Goal: Information Seeking & Learning: Check status

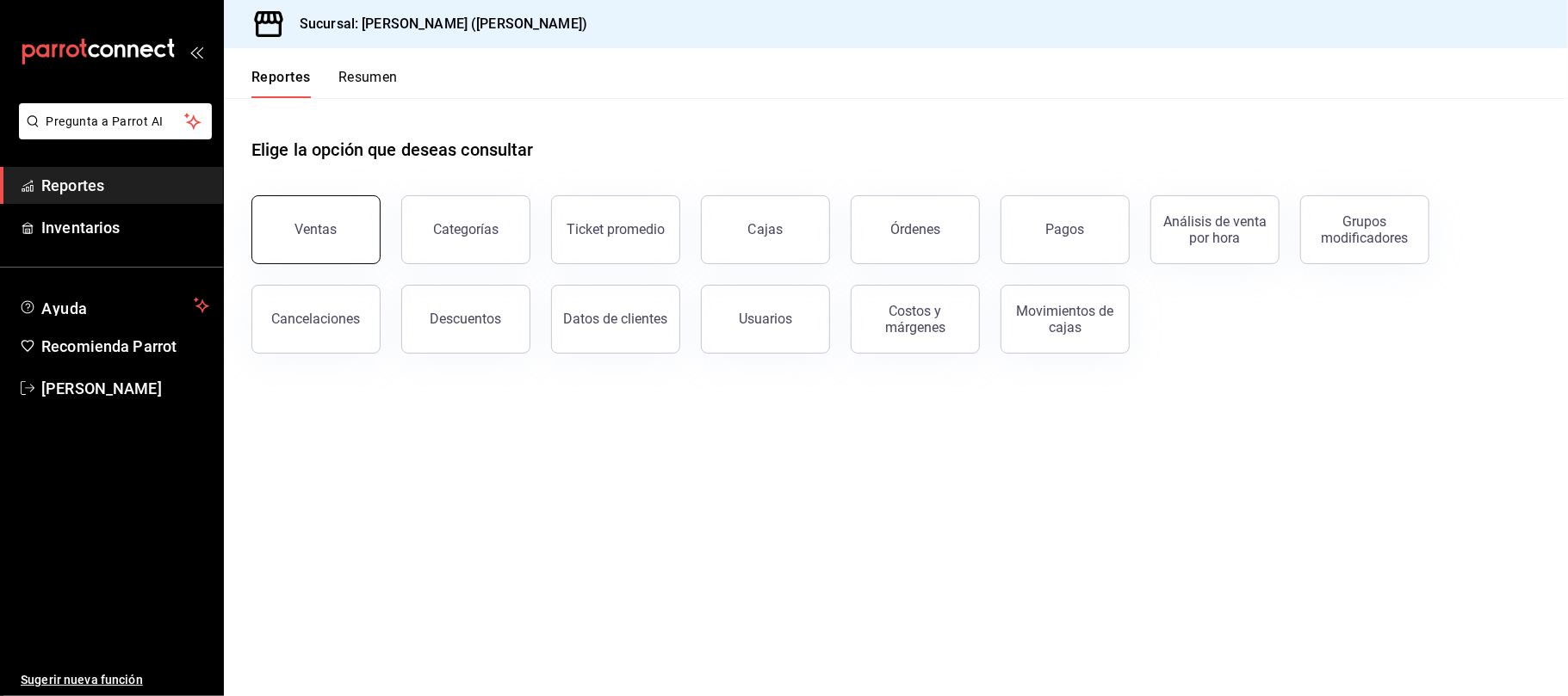
click at [341, 244] on button "Ventas" at bounding box center [316, 229] width 129 height 68
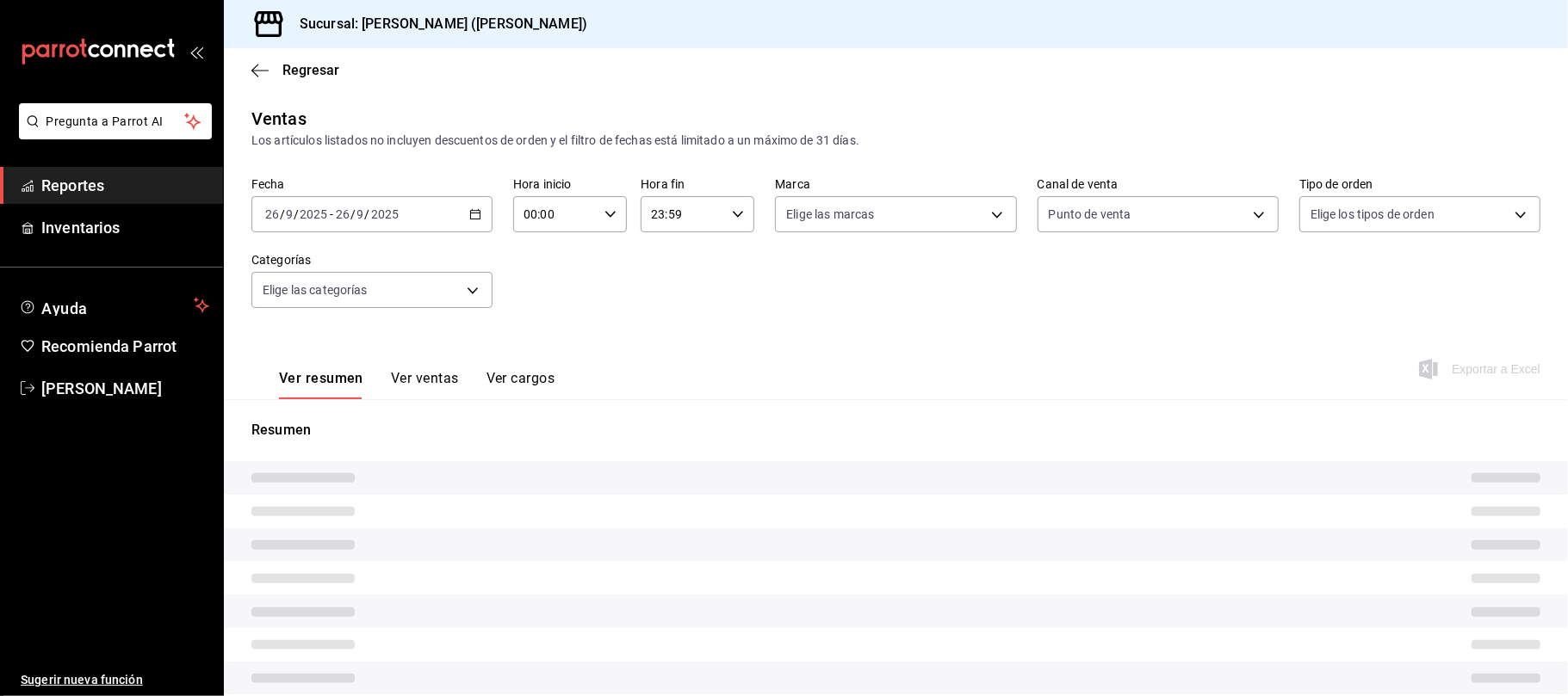
type input "PARROT"
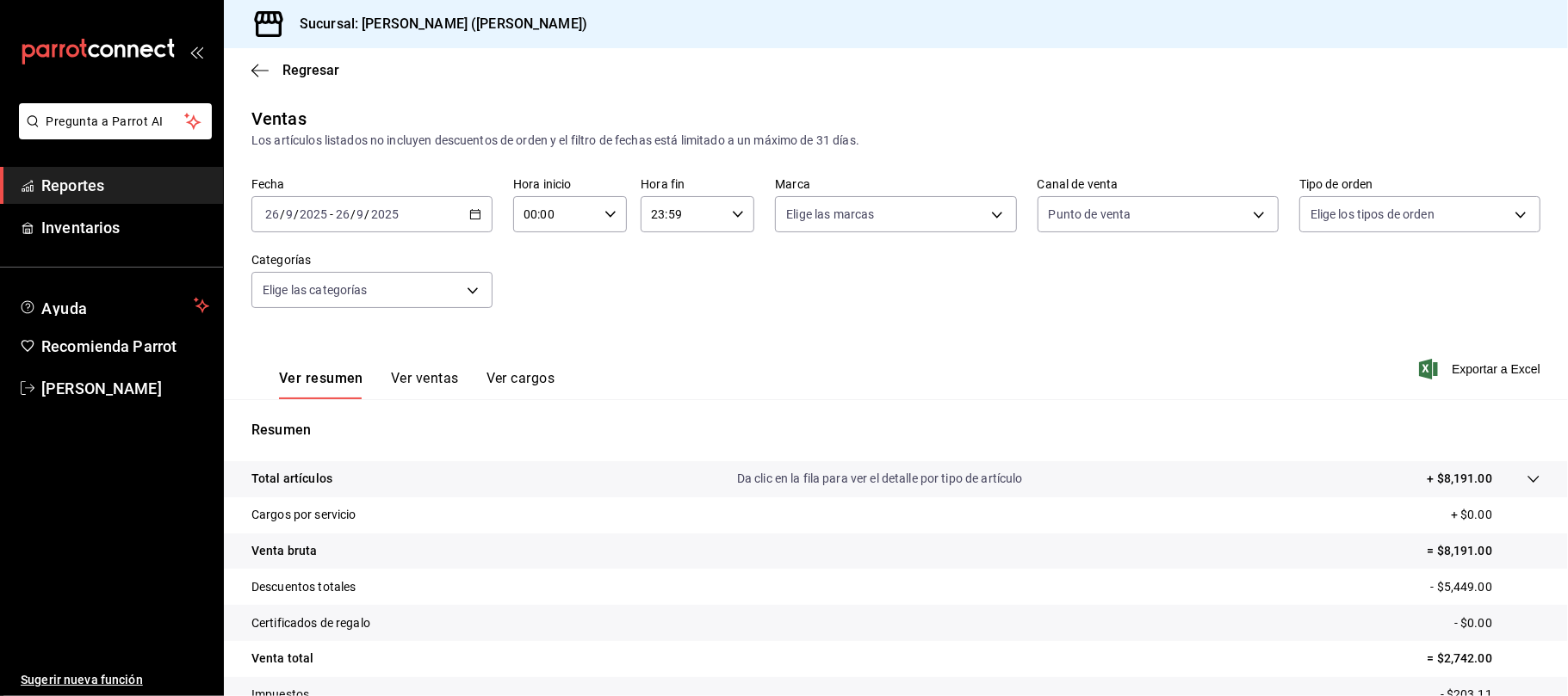
click at [415, 394] on button "Ver ventas" at bounding box center [425, 385] width 68 height 29
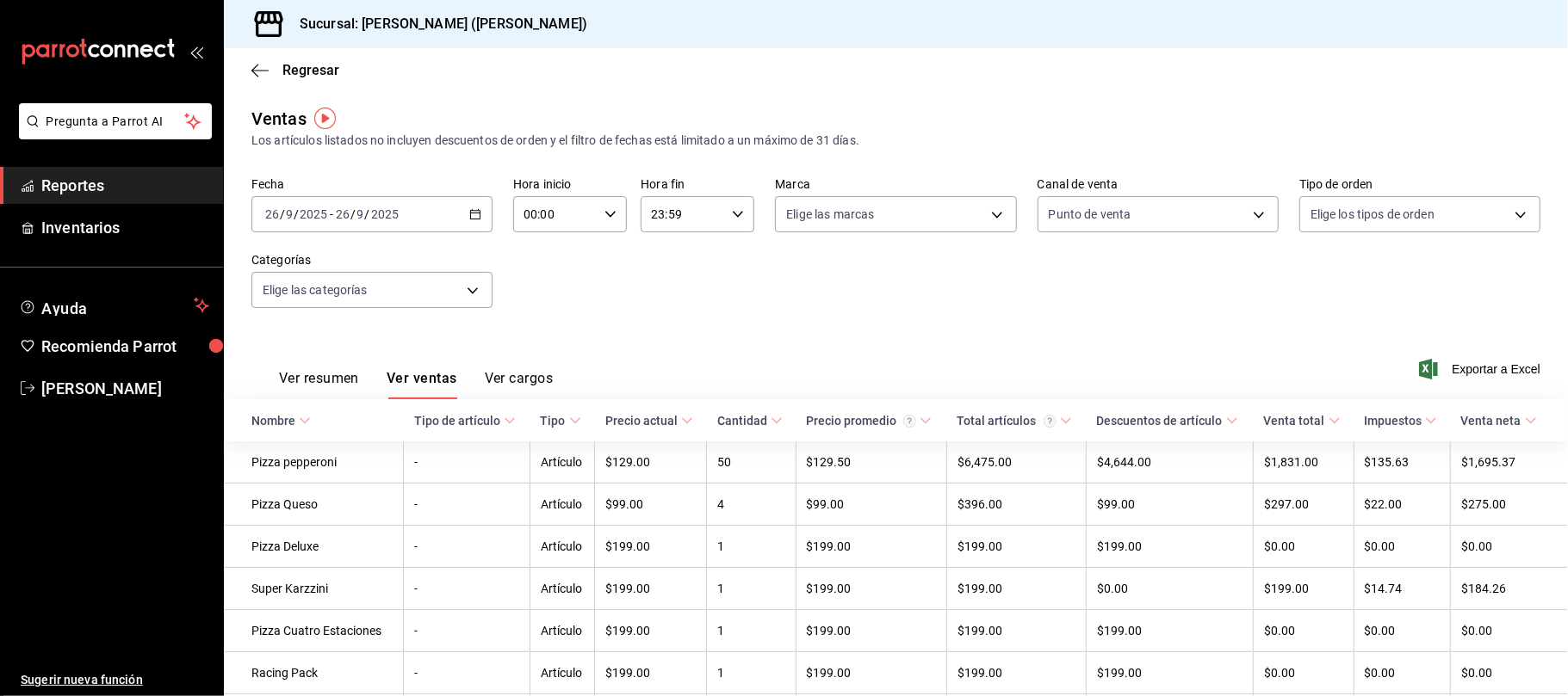
click at [403, 211] on div "[DATE] [DATE] - [DATE] [DATE]" at bounding box center [372, 214] width 241 height 36
click at [286, 263] on span "Hoy" at bounding box center [333, 266] width 134 height 18
click at [286, 265] on div "Elige las categorías" at bounding box center [372, 287] width 241 height 43
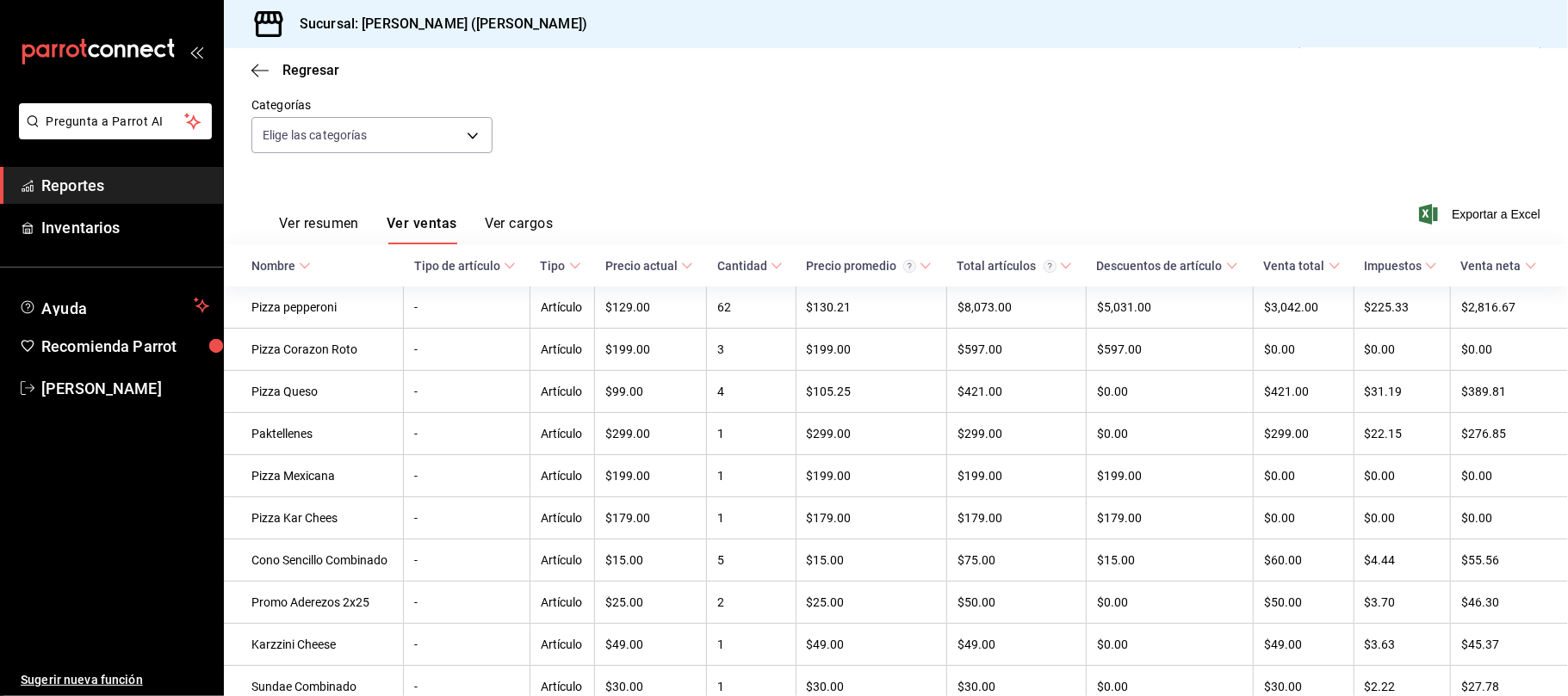
scroll to position [114, 0]
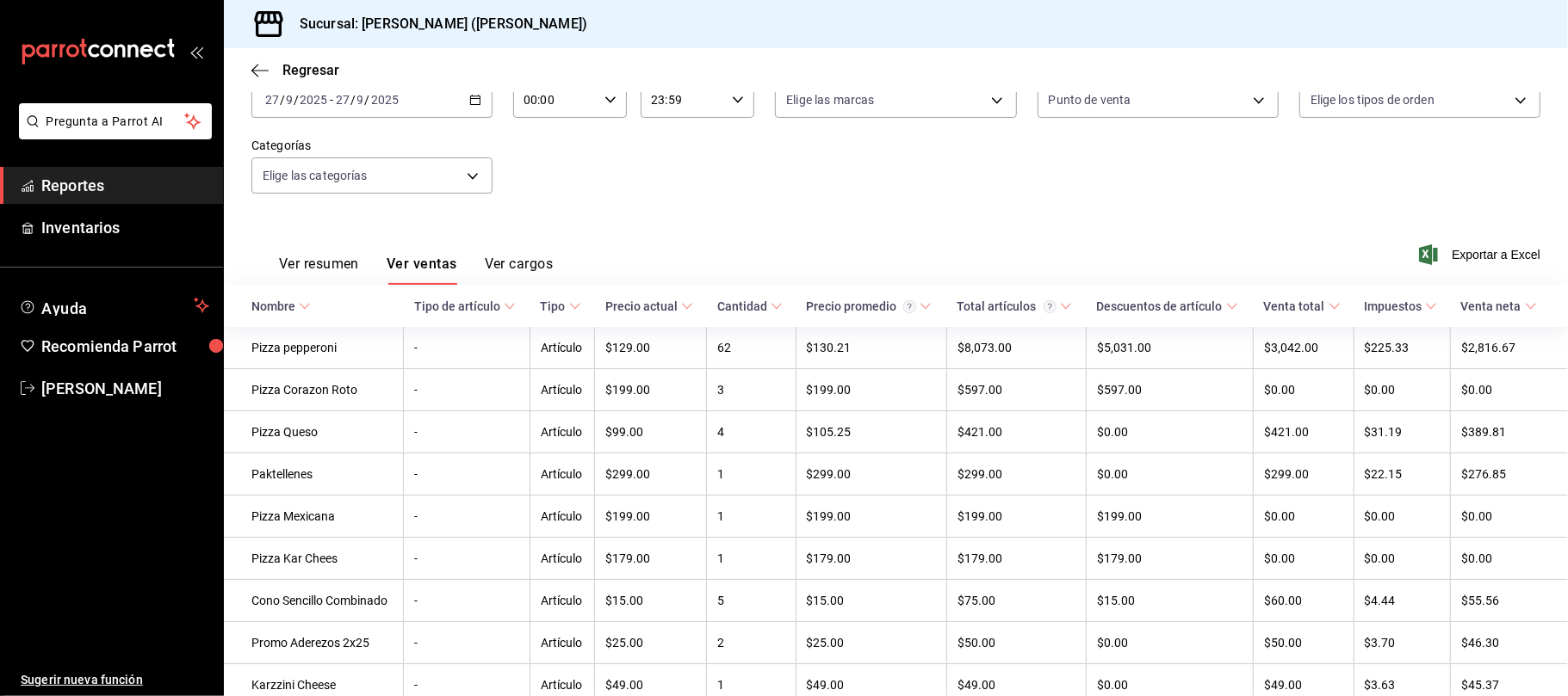
click at [418, 105] on div "[DATE] [DATE] - [DATE] [DATE]" at bounding box center [372, 100] width 241 height 36
click at [307, 203] on li "Ayer" at bounding box center [333, 191] width 161 height 39
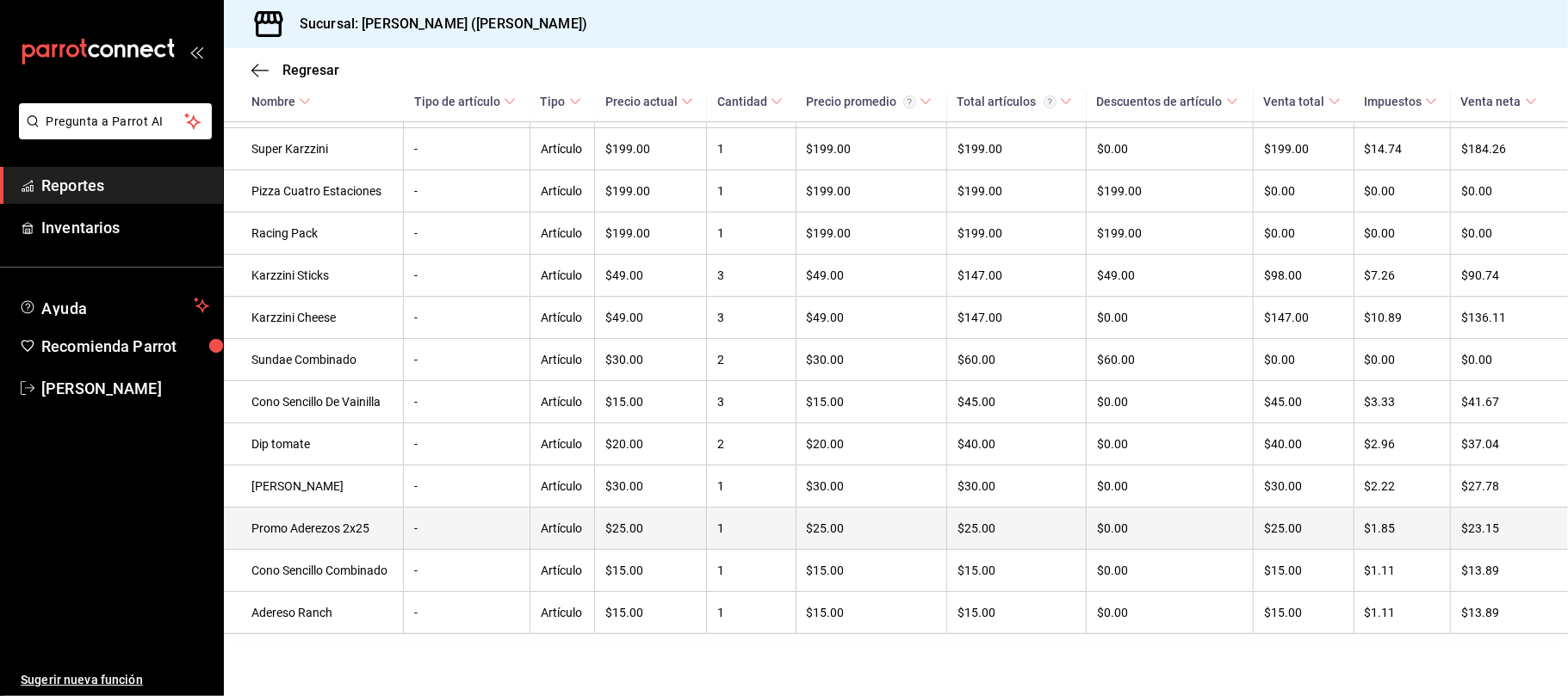
scroll to position [35, 0]
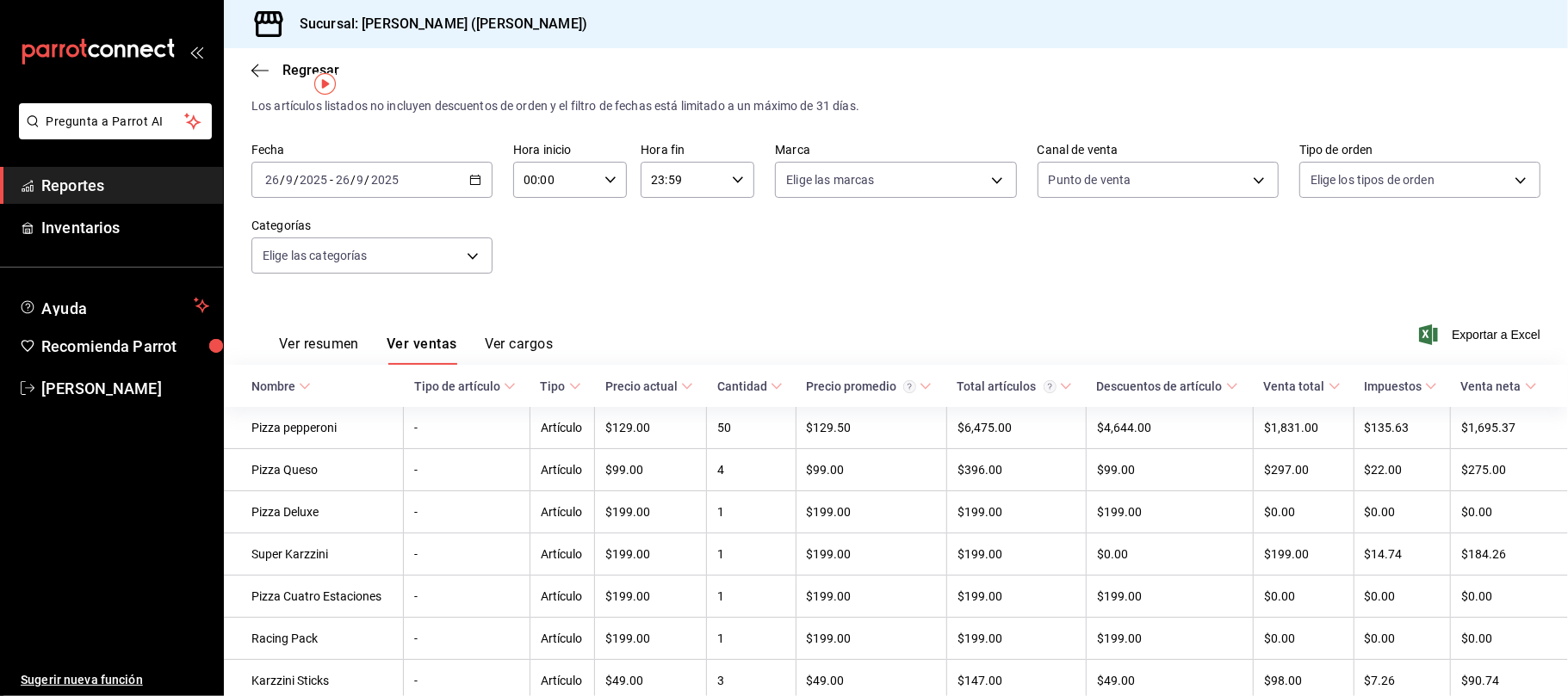
click at [1179, 150] on label "Canal de venta" at bounding box center [1158, 151] width 241 height 12
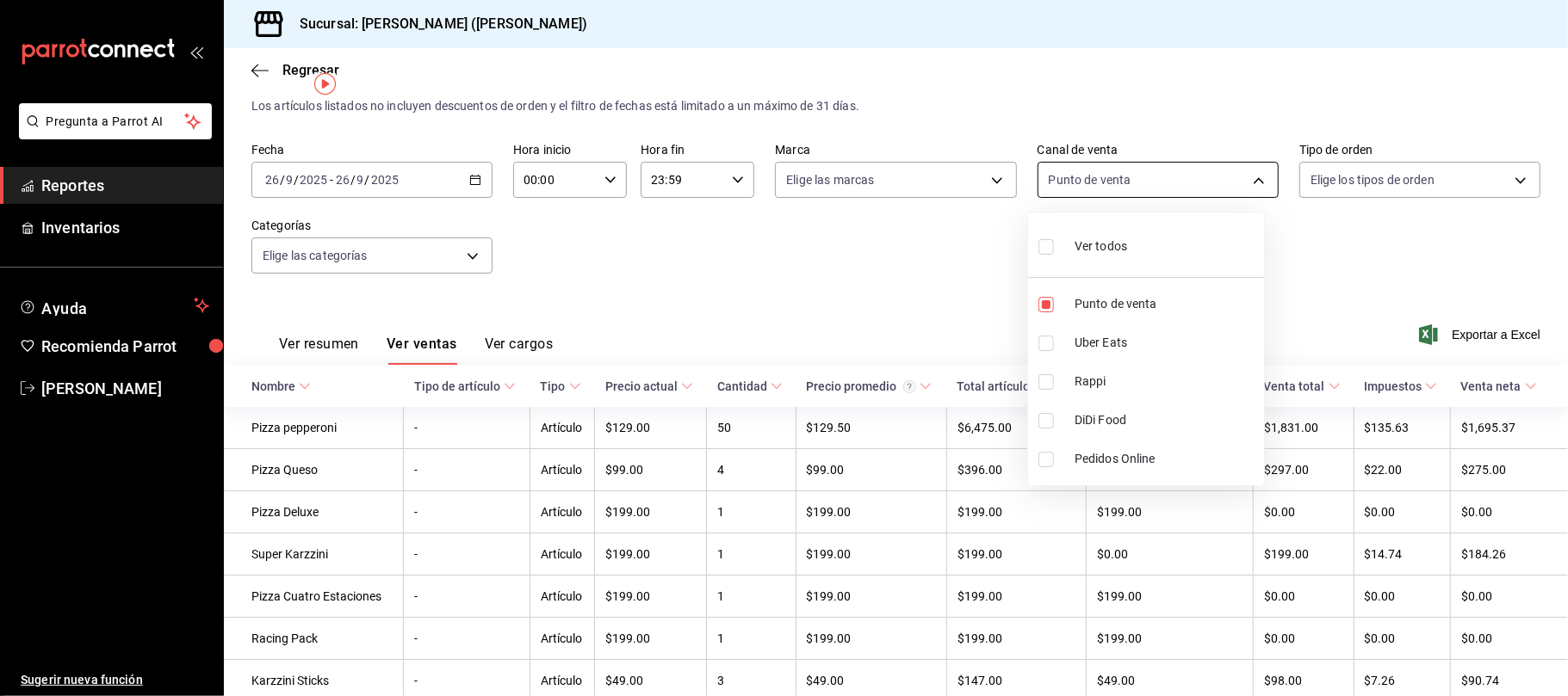
click at [1199, 191] on body "Pregunta a Parrot AI Reportes Inventarios Ayuda Recomienda Parrot [PERSON_NAME]…" at bounding box center [784, 348] width 1568 height 696
click at [1048, 248] on input "checkbox" at bounding box center [1046, 247] width 16 height 16
checkbox input "true"
type input "PARROT,UBER_EATS,RAPPI,DIDI_FOOD,ONLINE"
checkbox input "true"
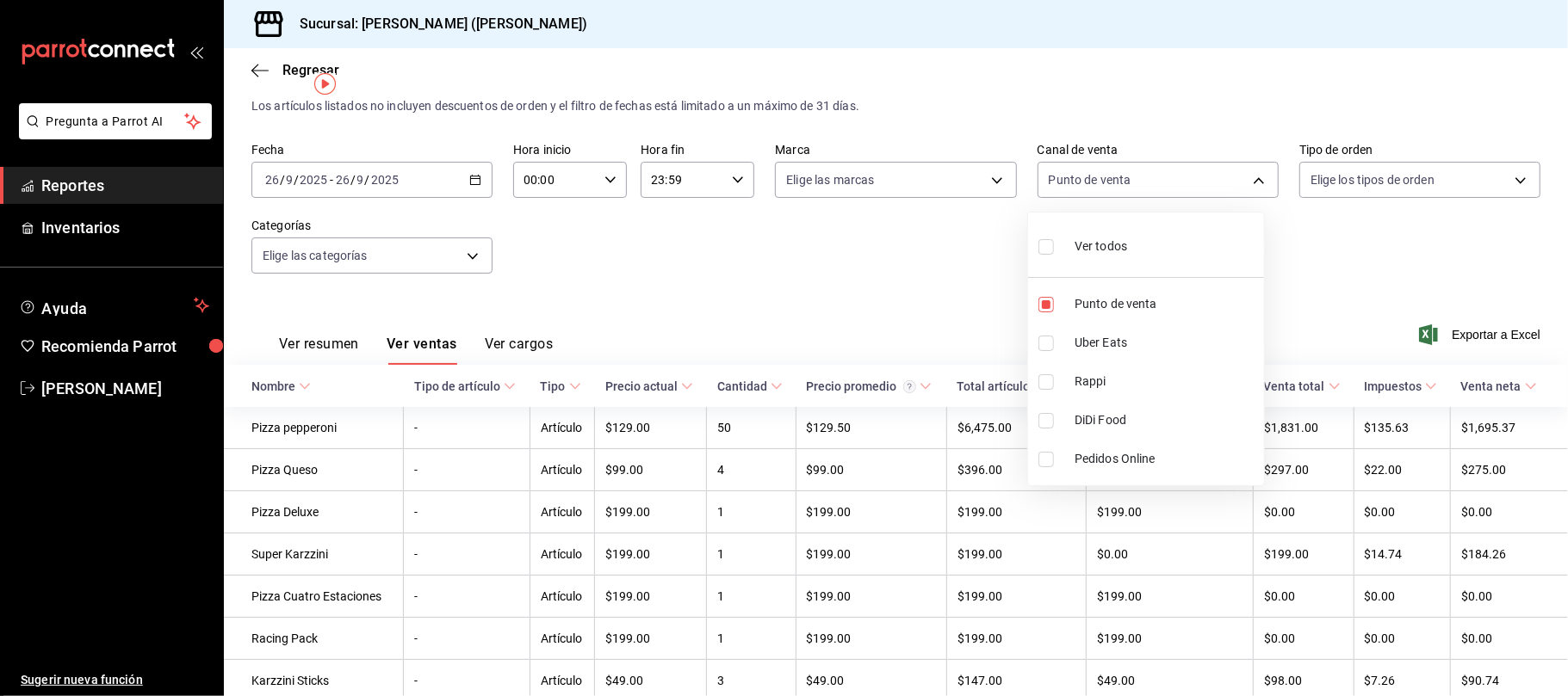
checkbox input "true"
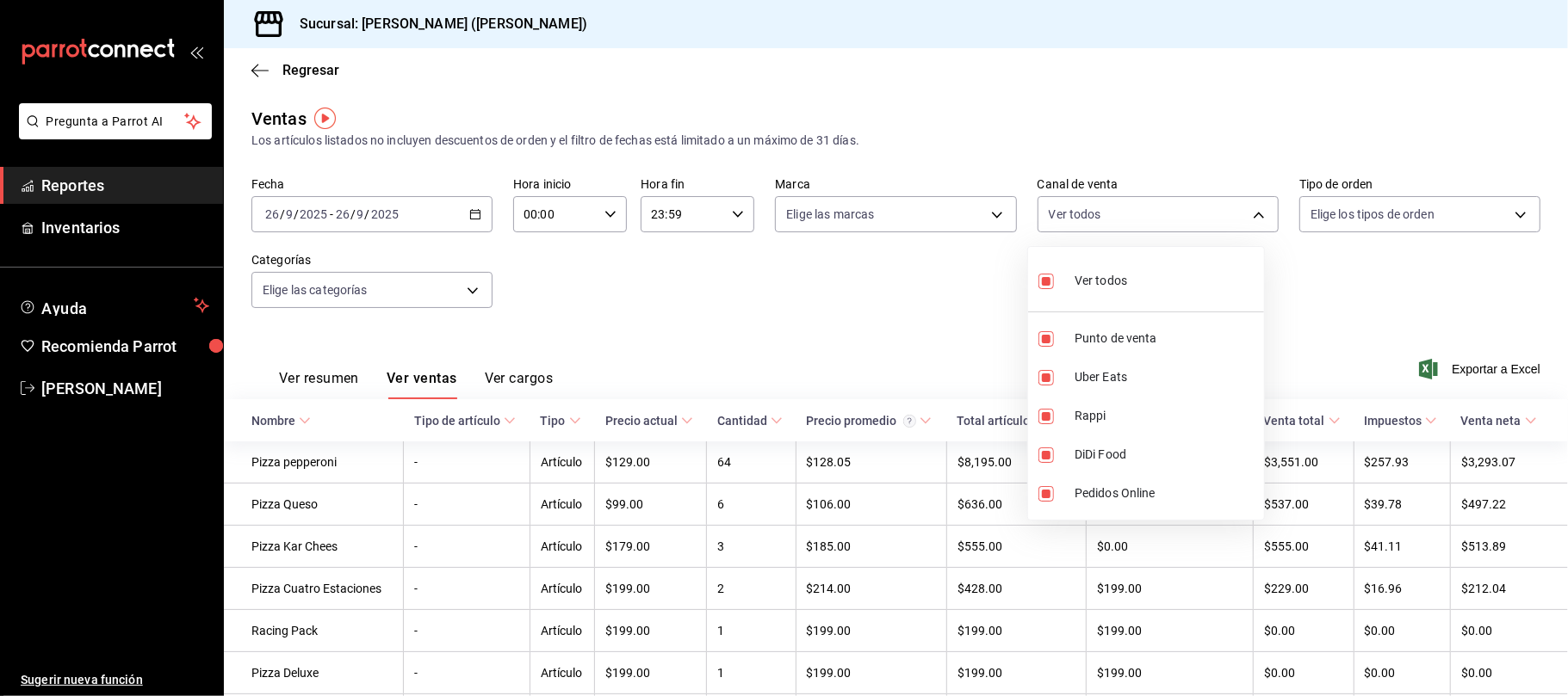
click at [866, 307] on div at bounding box center [784, 348] width 1568 height 696
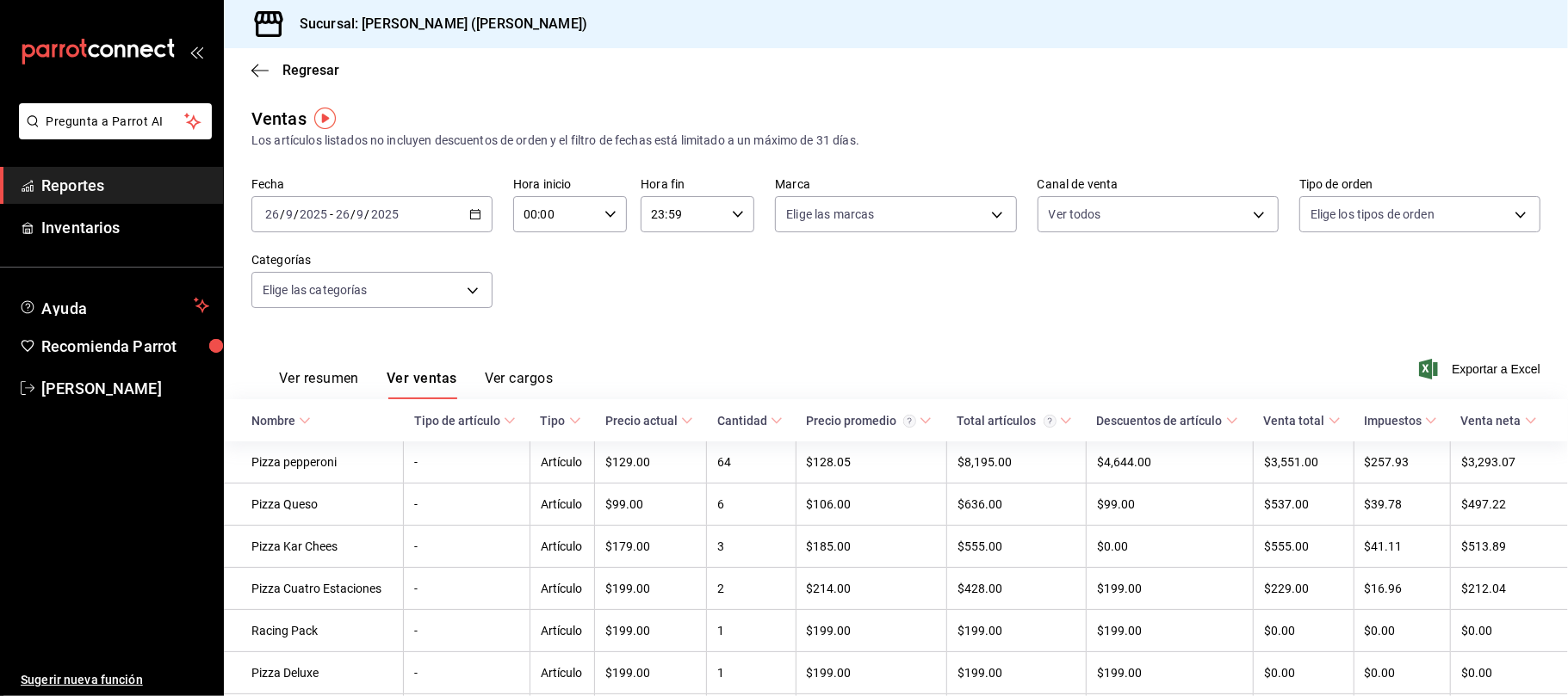
click at [387, 218] on input "2025" at bounding box center [385, 214] width 29 height 14
click at [311, 272] on span "Hoy" at bounding box center [333, 266] width 134 height 18
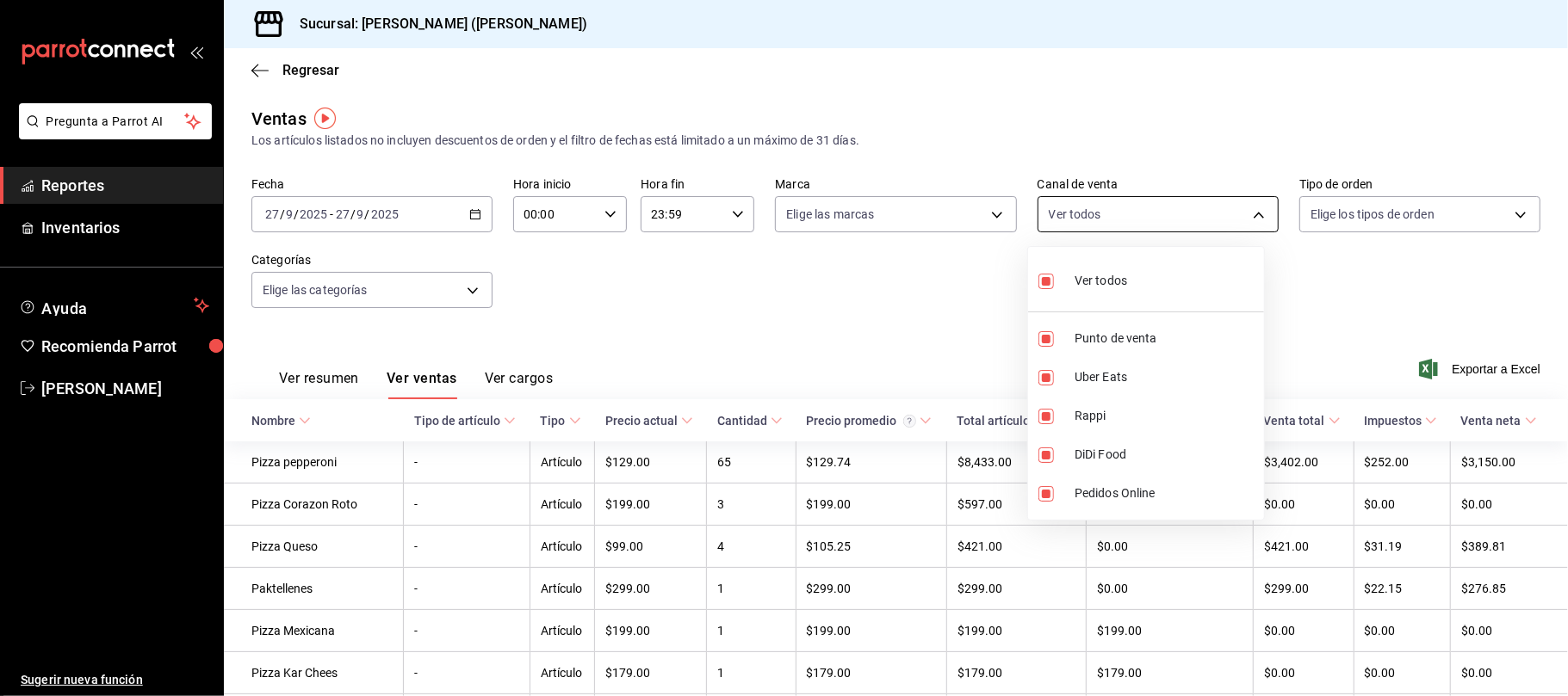
click at [1175, 211] on body "Pregunta a Parrot AI Reportes Inventarios Ayuda Recomienda Parrot [PERSON_NAME]…" at bounding box center [784, 348] width 1568 height 696
click at [1175, 211] on div at bounding box center [784, 348] width 1568 height 696
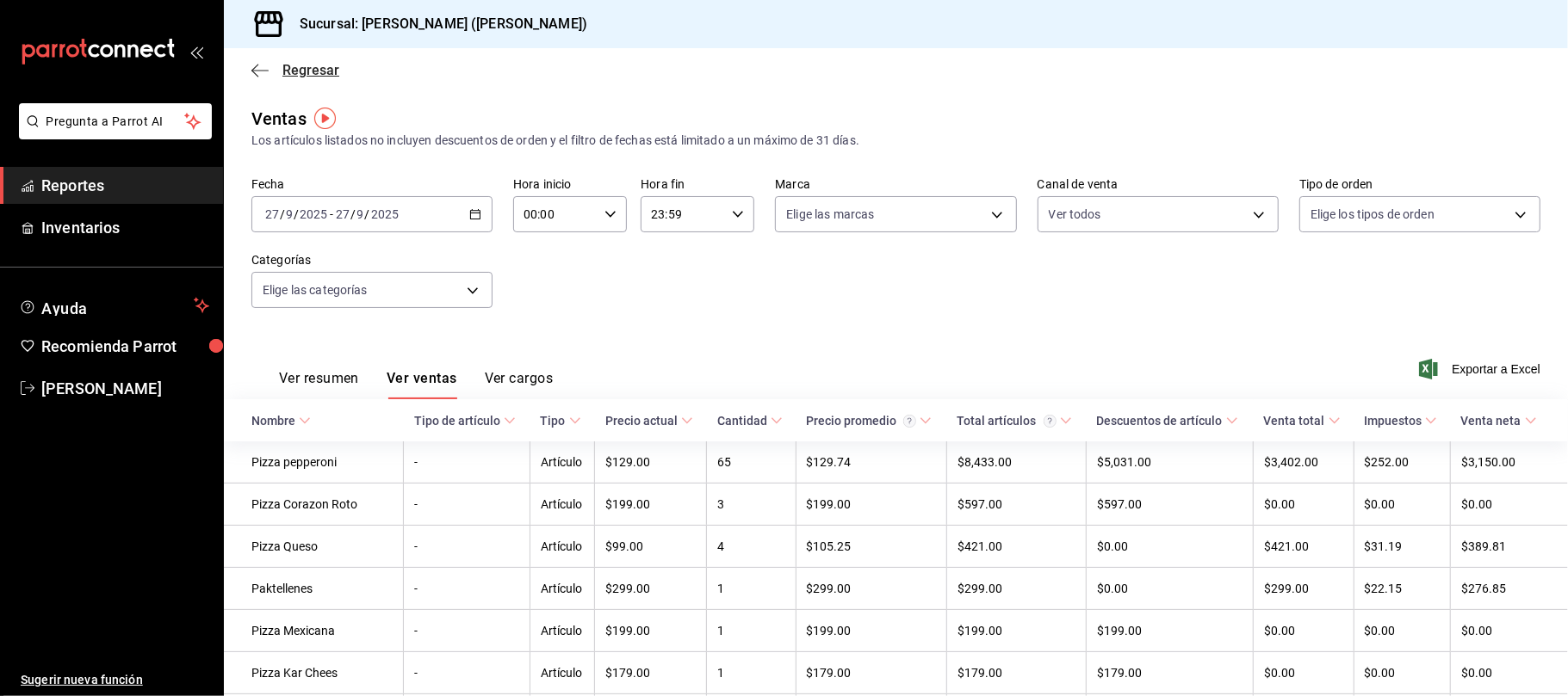
click at [295, 65] on span "Regresar" at bounding box center [311, 69] width 57 height 16
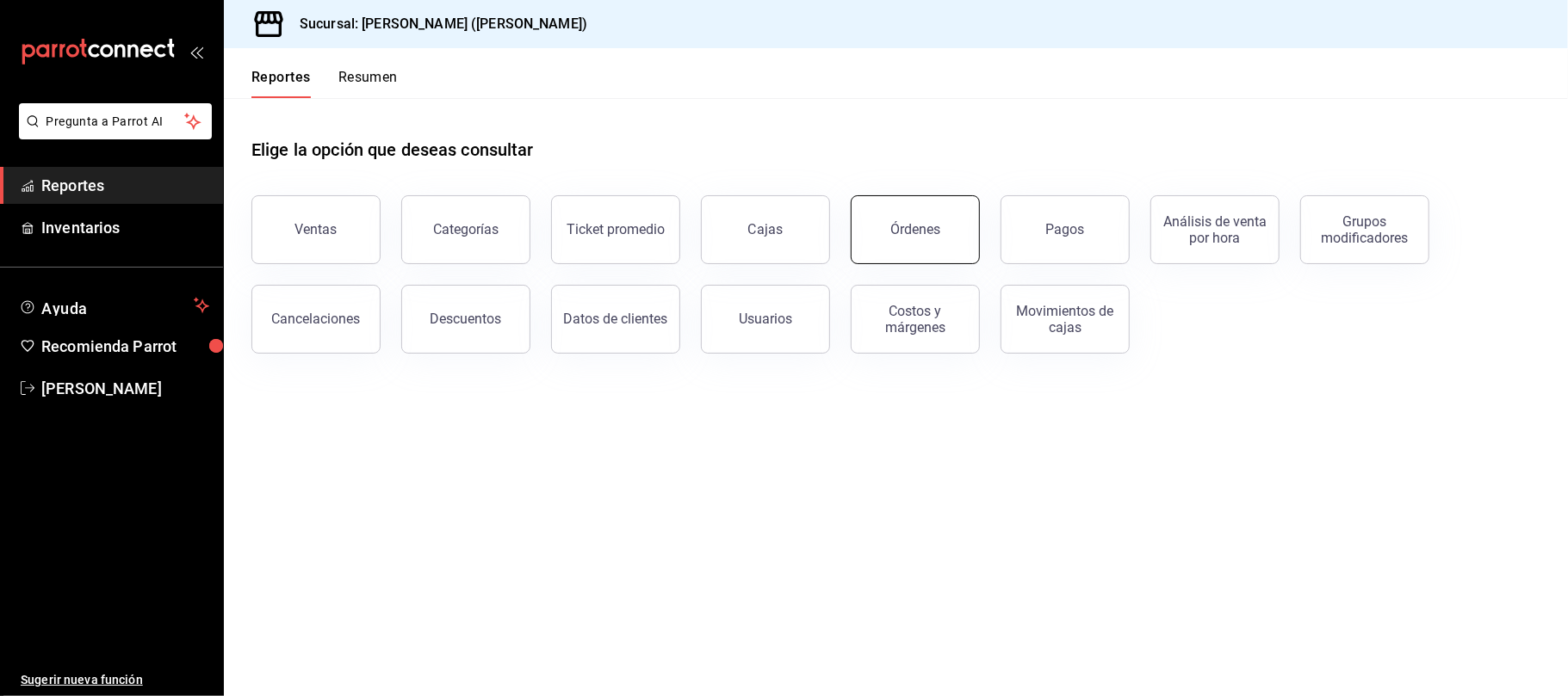
click at [930, 231] on div "Órdenes" at bounding box center [916, 229] width 50 height 16
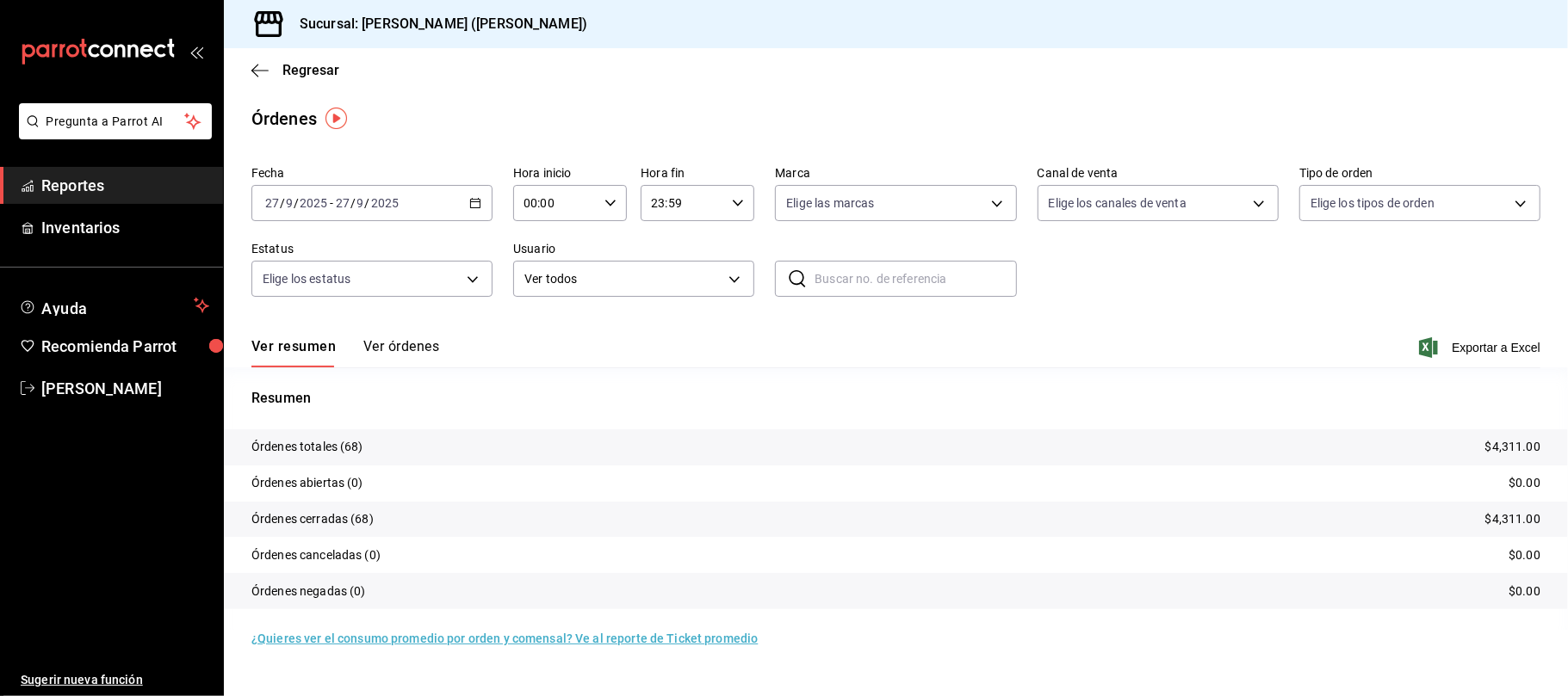
click at [401, 344] on button "Ver órdenes" at bounding box center [401, 353] width 75 height 29
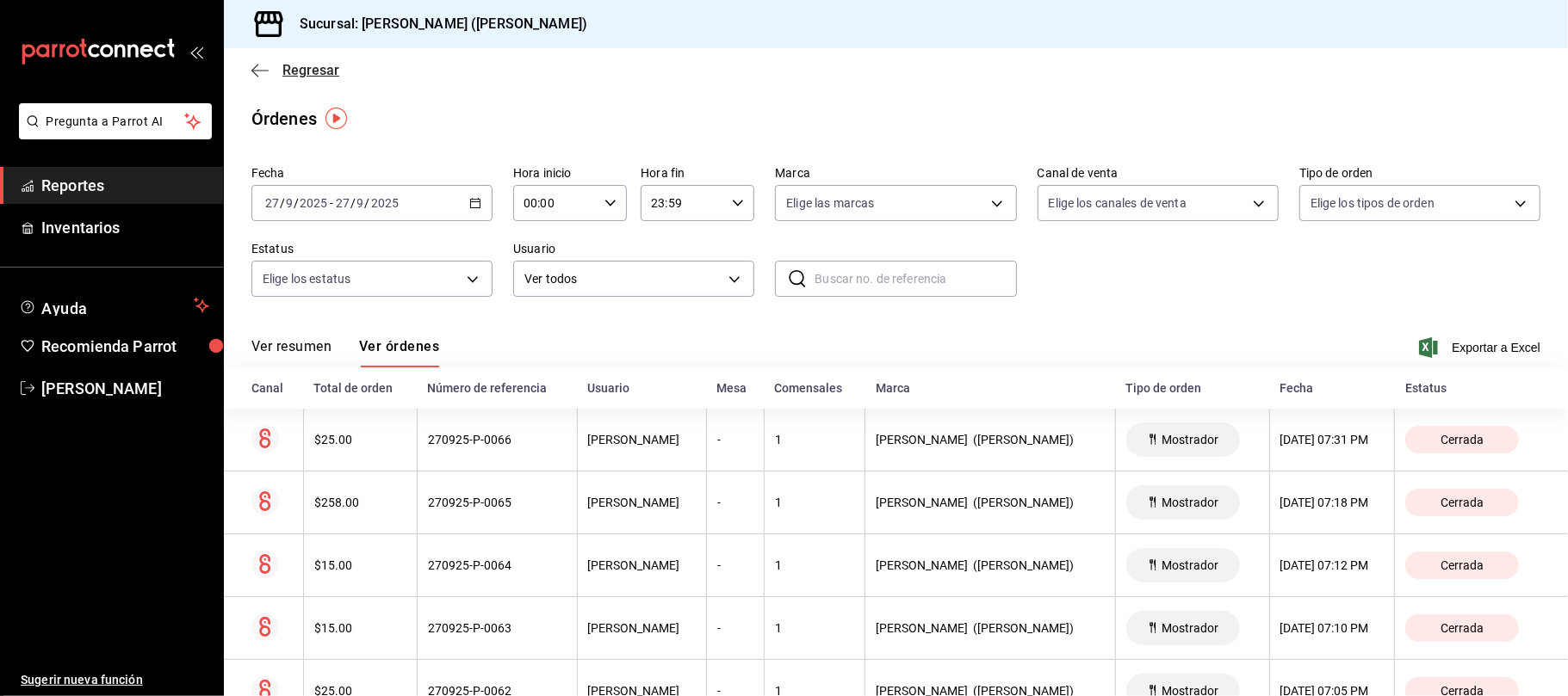
click at [287, 62] on span "Regresar" at bounding box center [311, 69] width 57 height 16
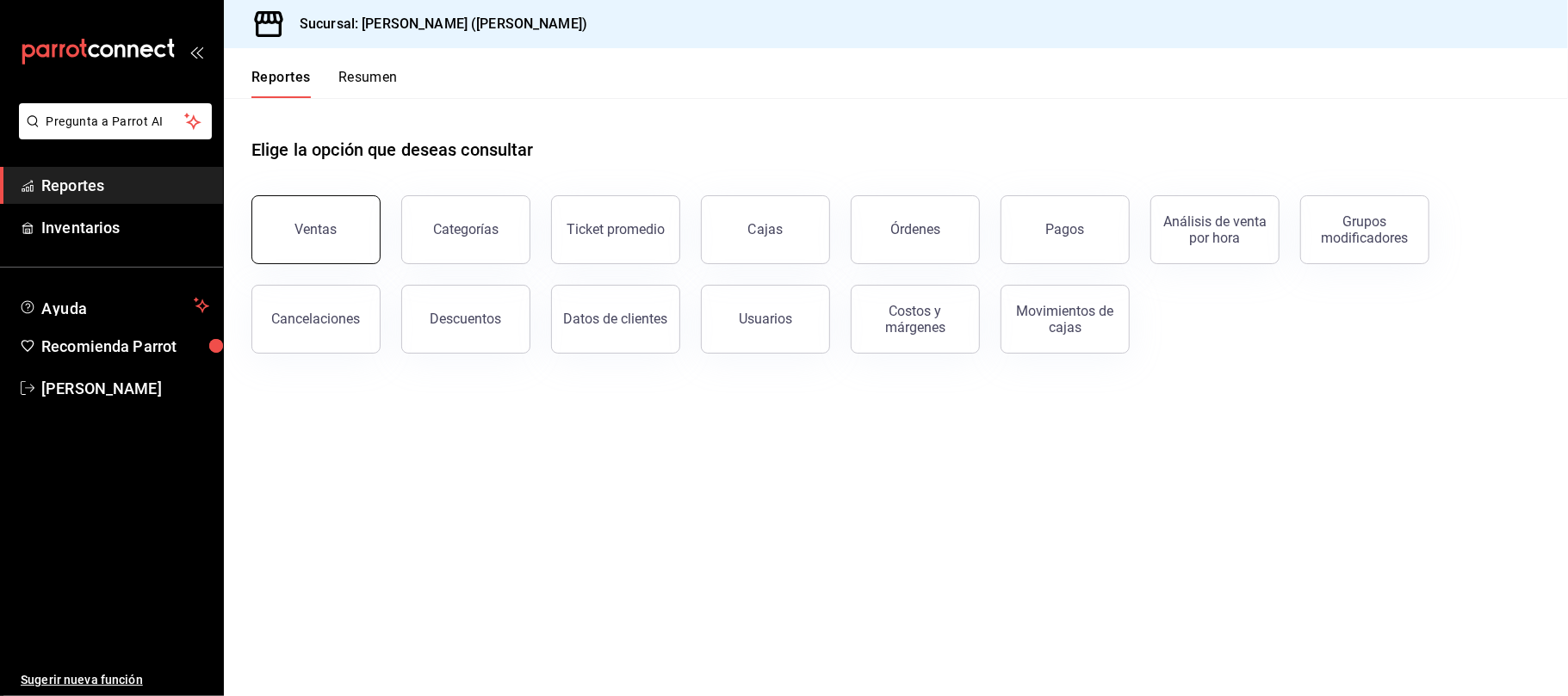
click at [304, 203] on button "Ventas" at bounding box center [316, 229] width 129 height 68
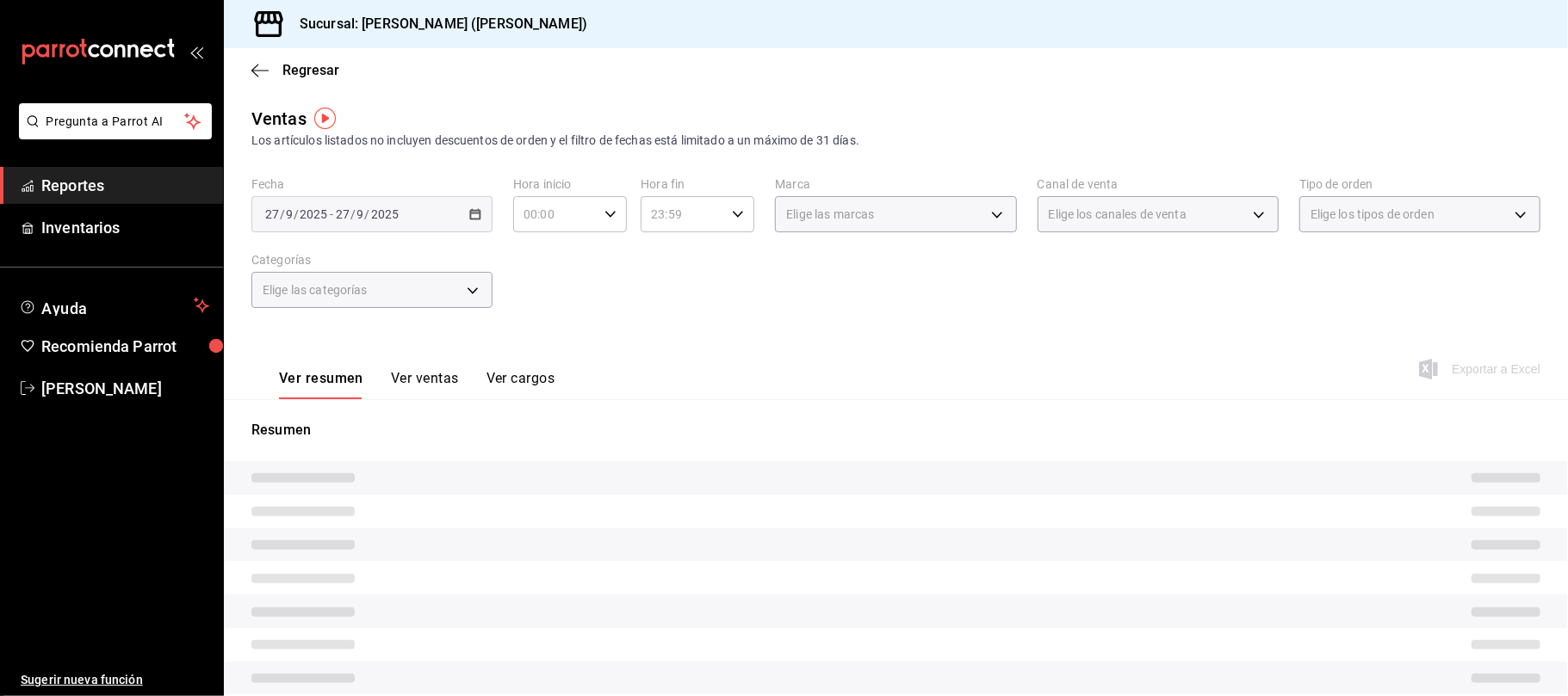
click at [438, 381] on button "Ver ventas" at bounding box center [425, 385] width 68 height 29
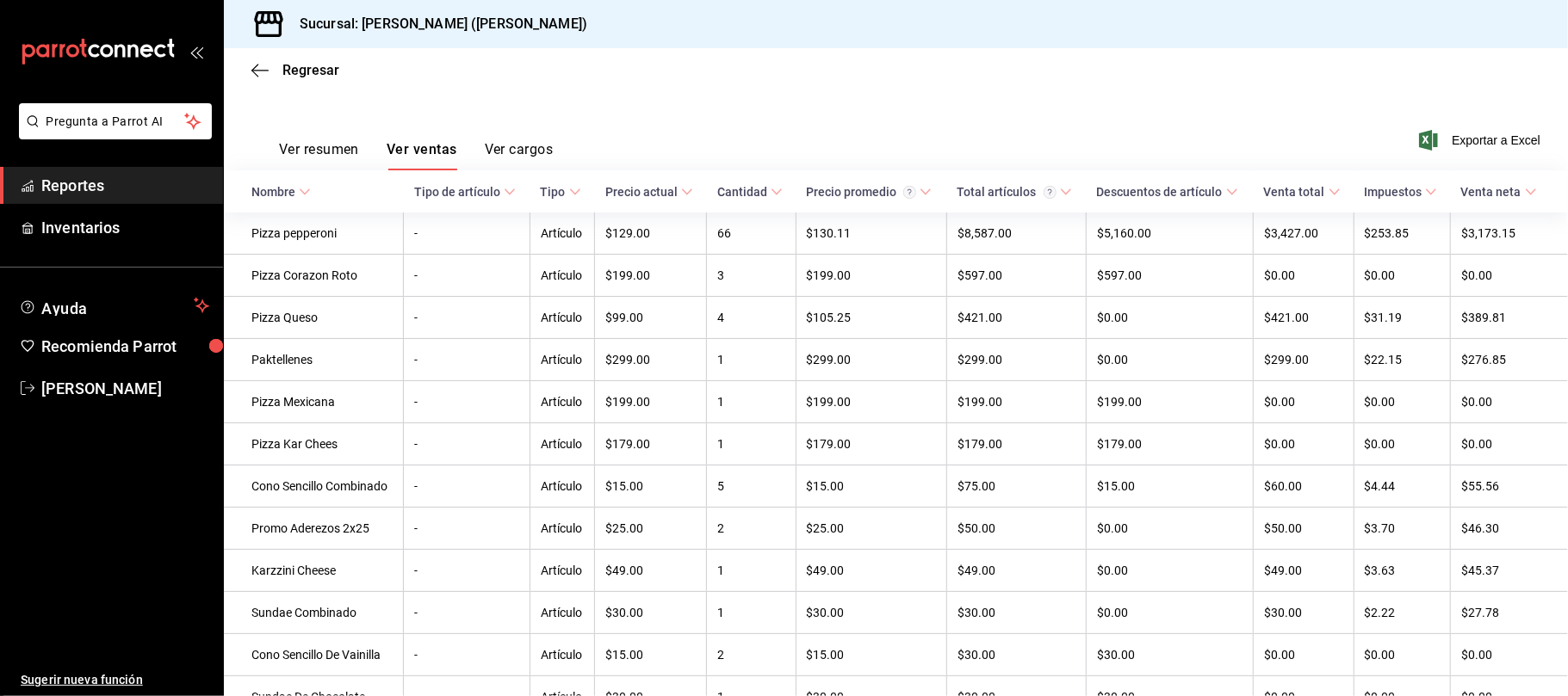
scroll to position [330, 0]
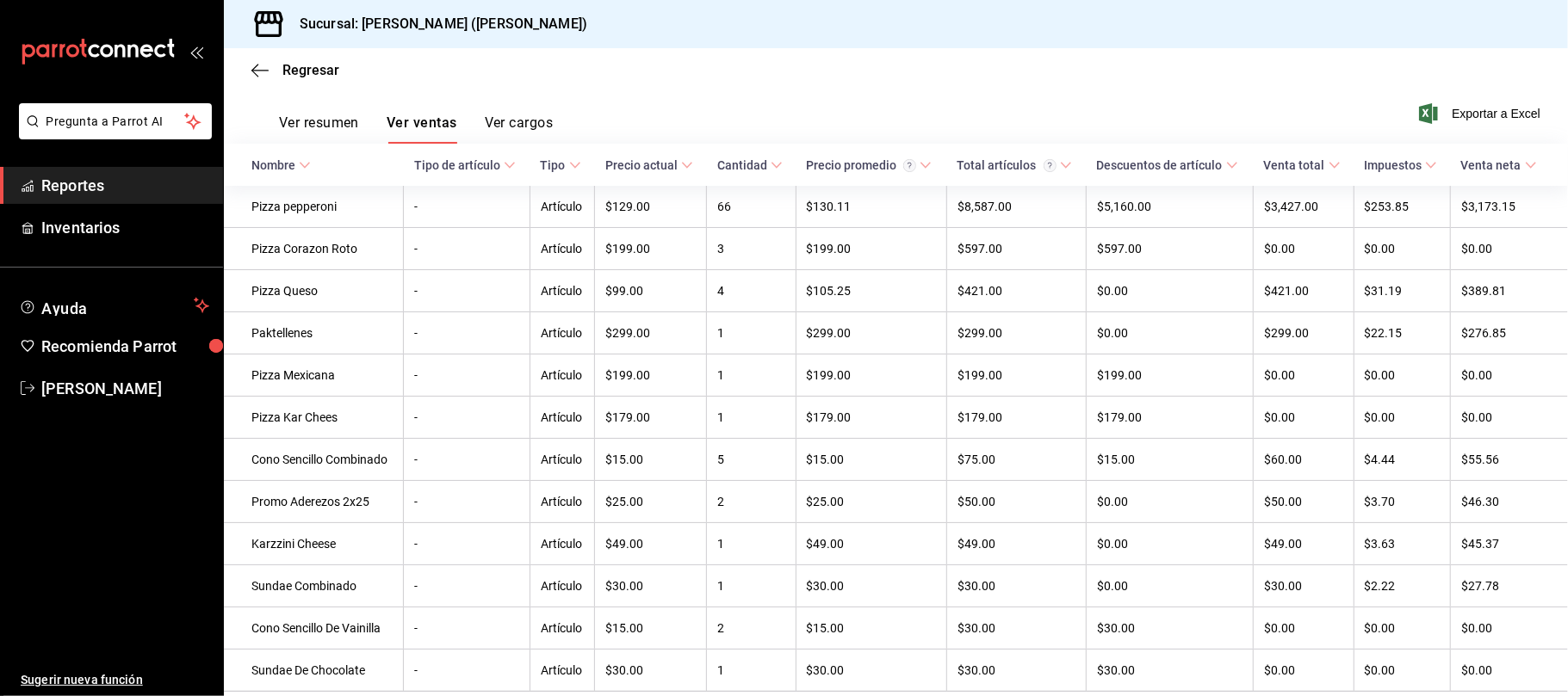
scroll to position [215, 0]
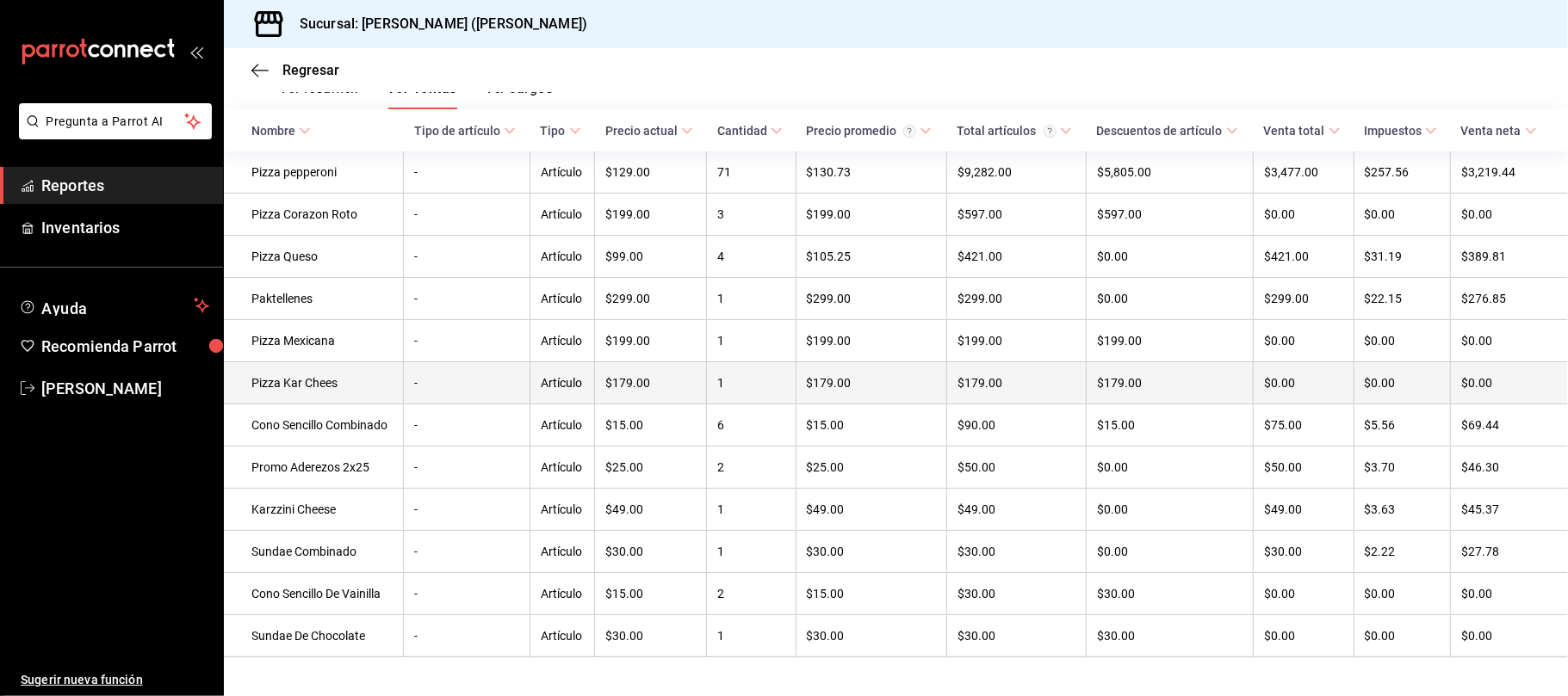
scroll to position [330, 0]
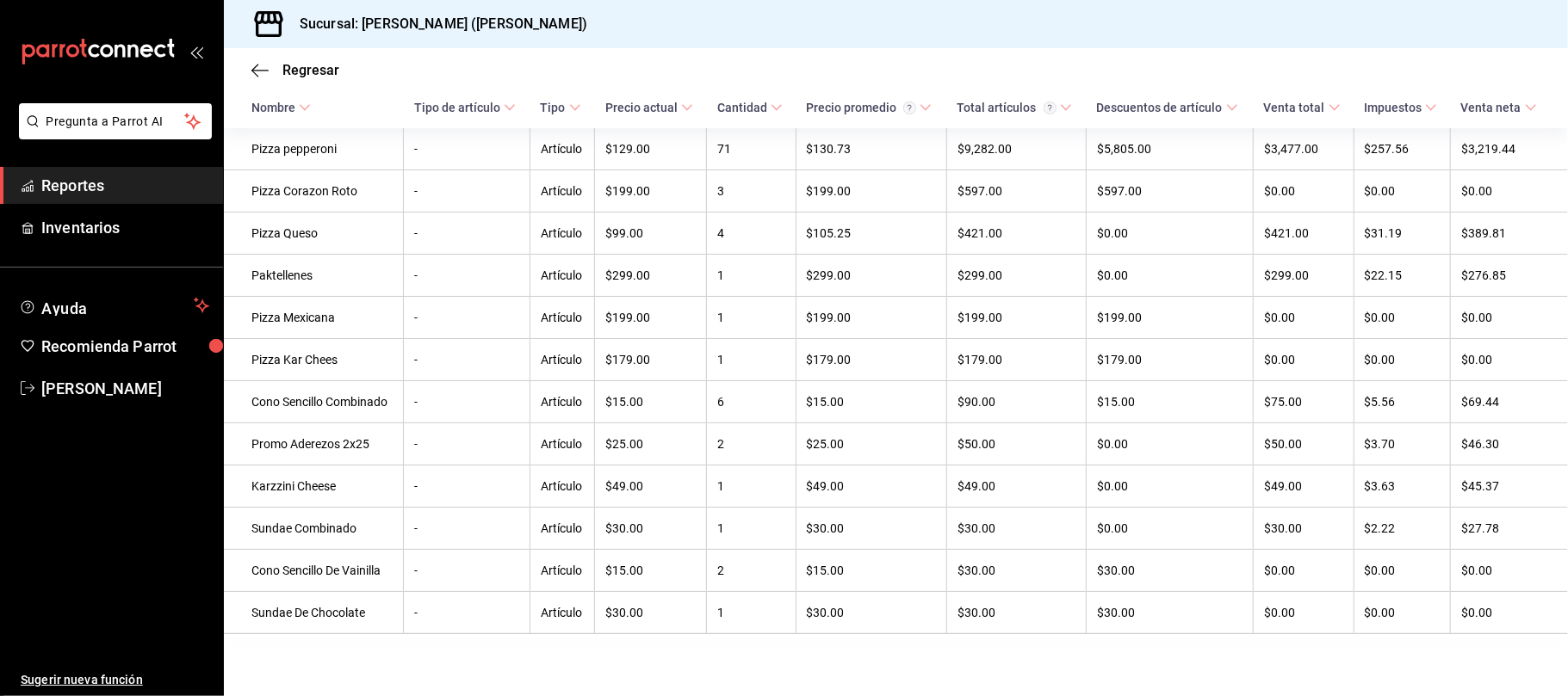
click at [328, 54] on div "Regresar" at bounding box center [896, 70] width 1344 height 44
click at [331, 60] on div "Regresar" at bounding box center [896, 70] width 1344 height 44
click at [336, 72] on span "Regresar" at bounding box center [311, 69] width 57 height 16
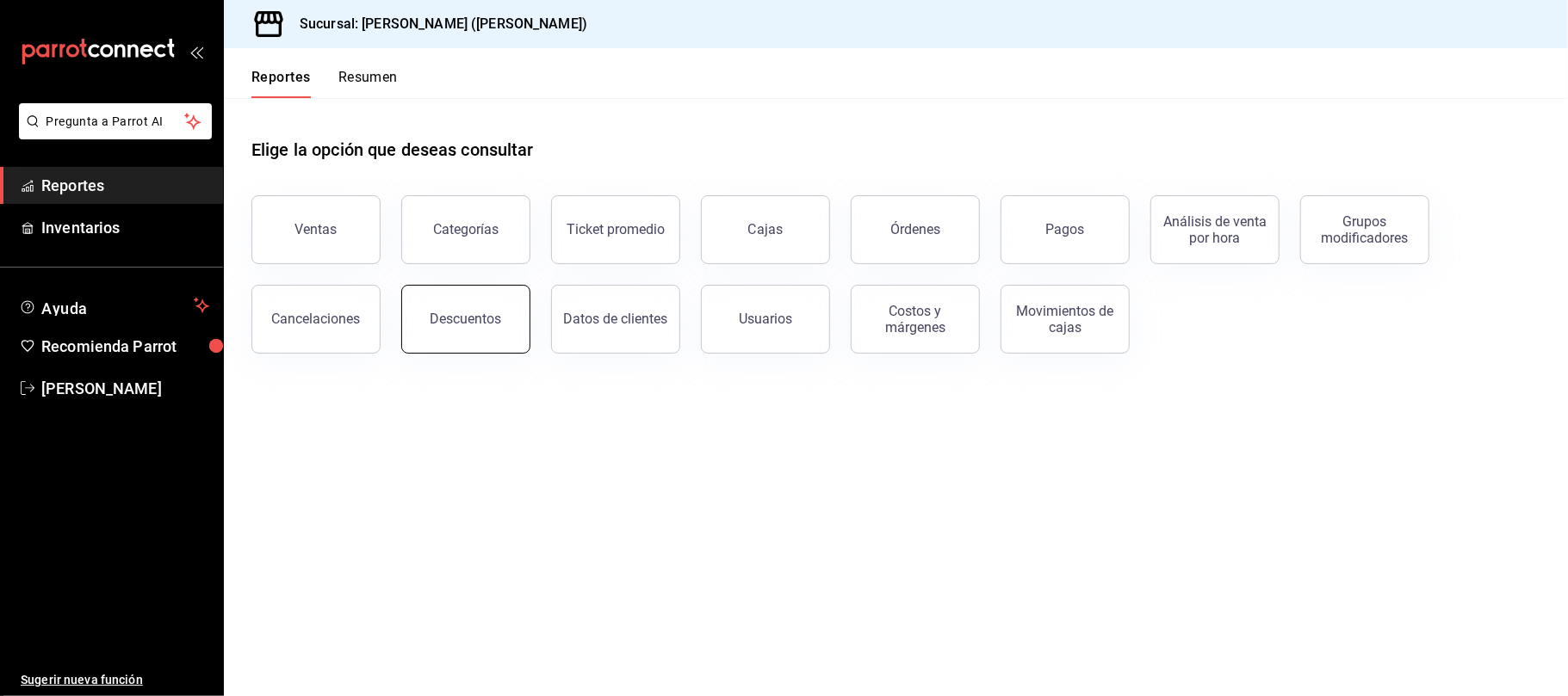
click at [498, 311] on div "Descuentos" at bounding box center [466, 318] width 71 height 16
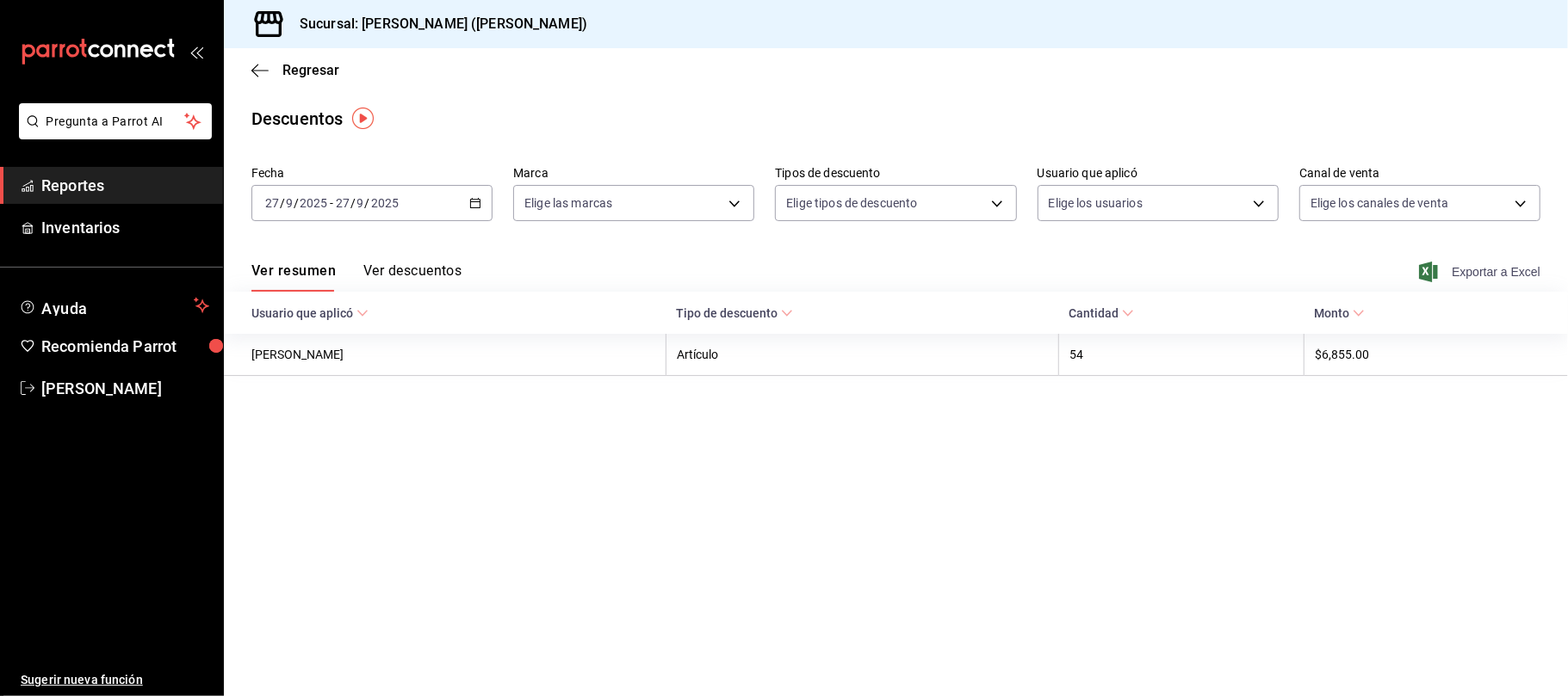
click at [1506, 262] on span "Exportar a Excel" at bounding box center [1481, 272] width 118 height 21
click at [293, 69] on span "Regresar" at bounding box center [311, 69] width 57 height 16
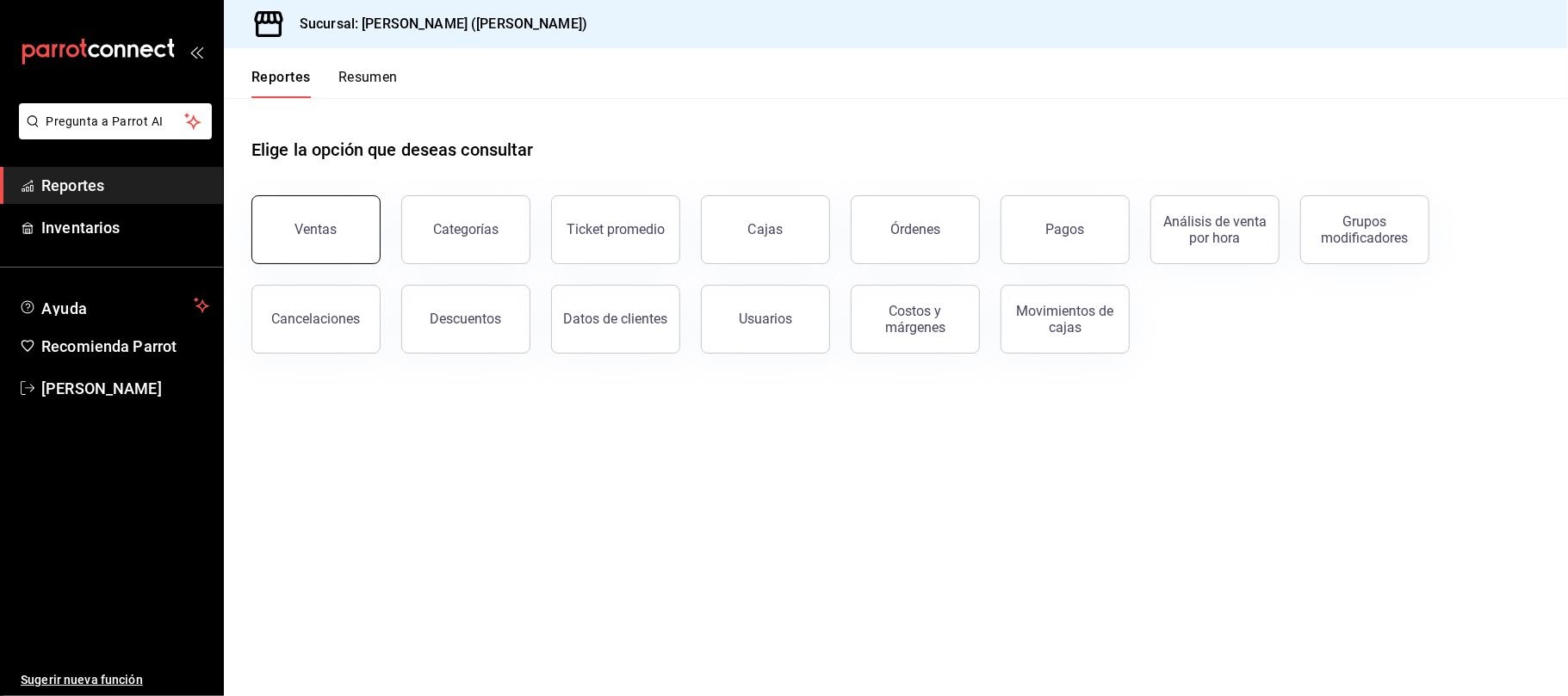
click at [379, 239] on div "Ventas" at bounding box center [305, 219] width 150 height 89
click at [359, 236] on button "Ventas" at bounding box center [316, 229] width 129 height 68
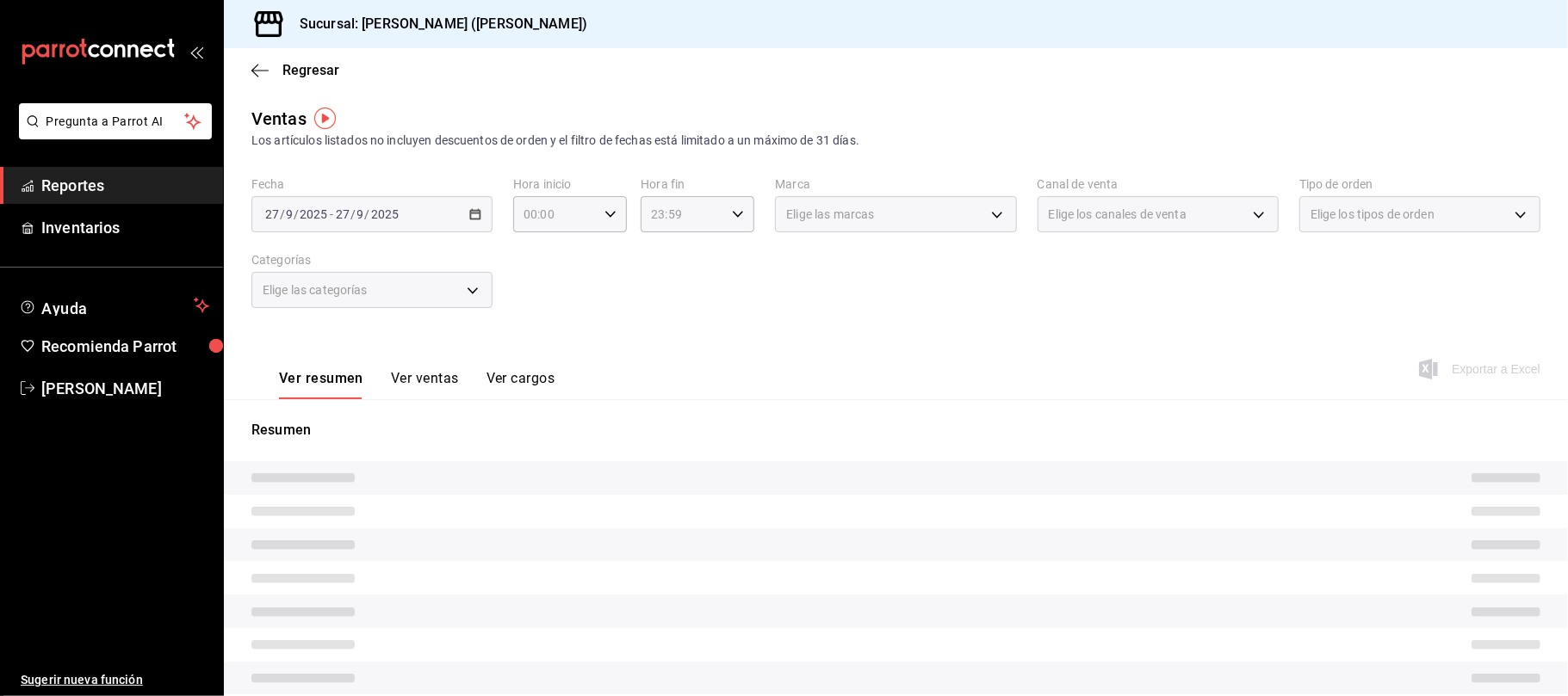
click at [421, 376] on button "Ver ventas" at bounding box center [425, 385] width 68 height 29
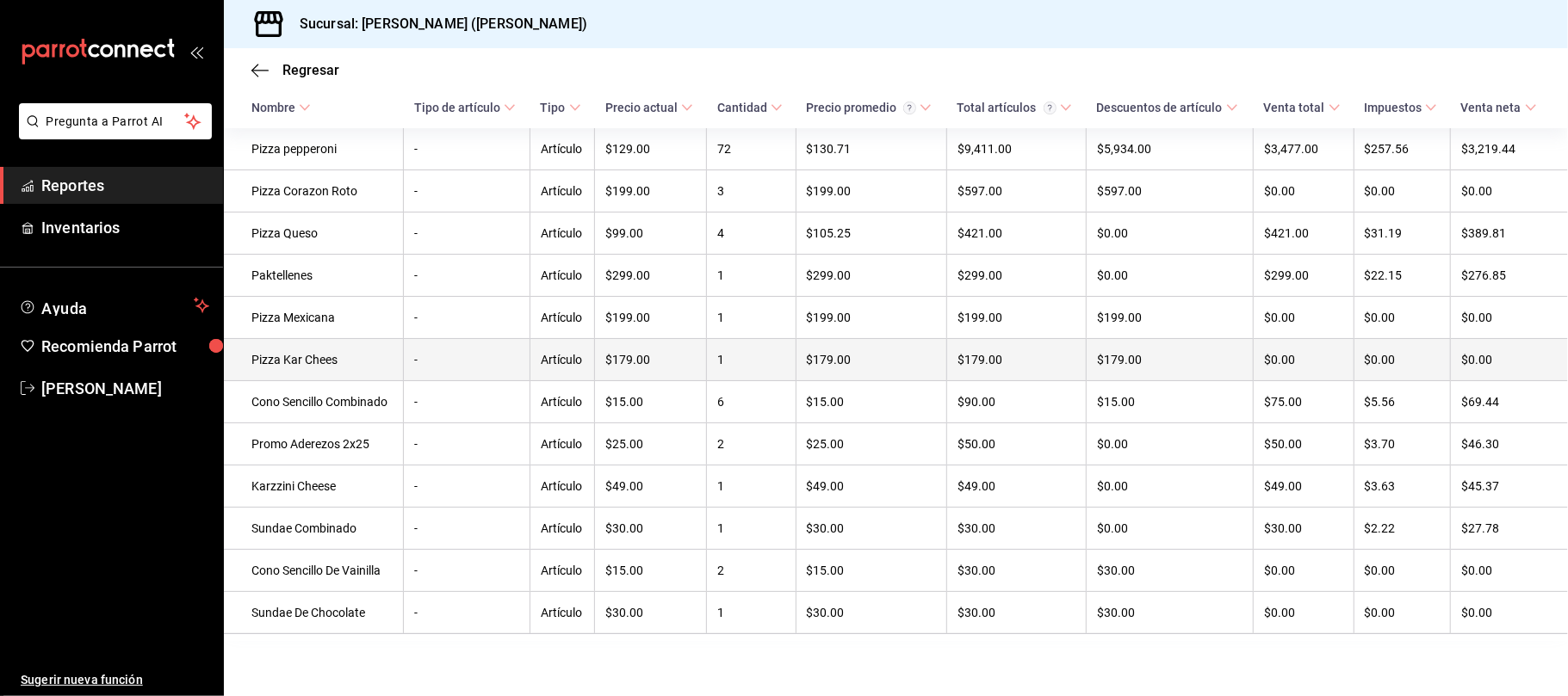
scroll to position [330, 0]
